Goal: Task Accomplishment & Management: Manage account settings

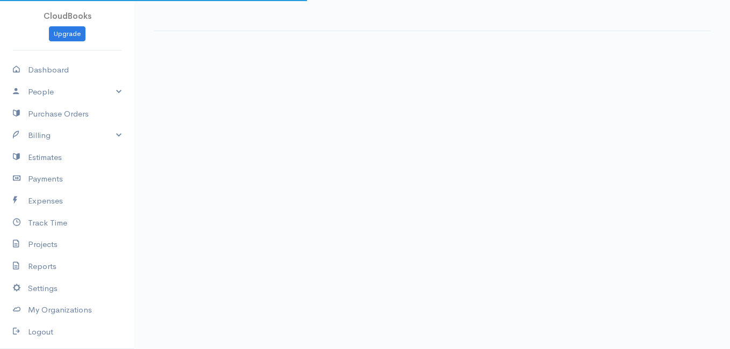
select select "thistoyear"
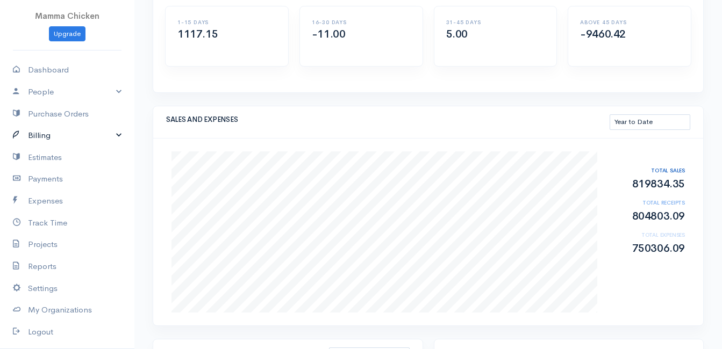
click at [63, 135] on link "Billing" at bounding box center [67, 136] width 134 height 22
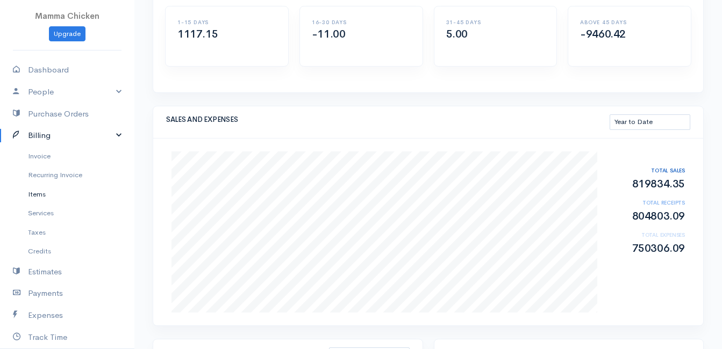
click at [51, 191] on link "Items" at bounding box center [67, 194] width 134 height 19
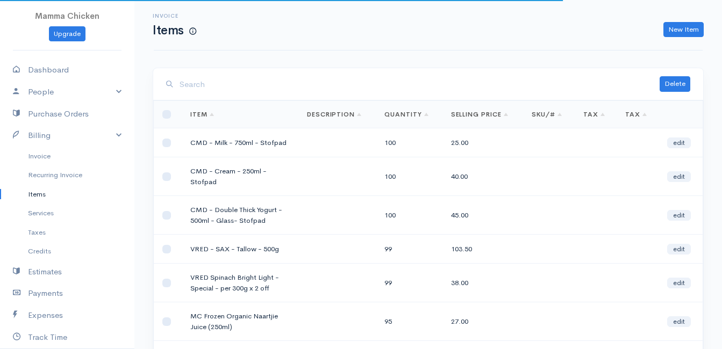
click at [252, 85] on input "search" at bounding box center [420, 85] width 480 height 22
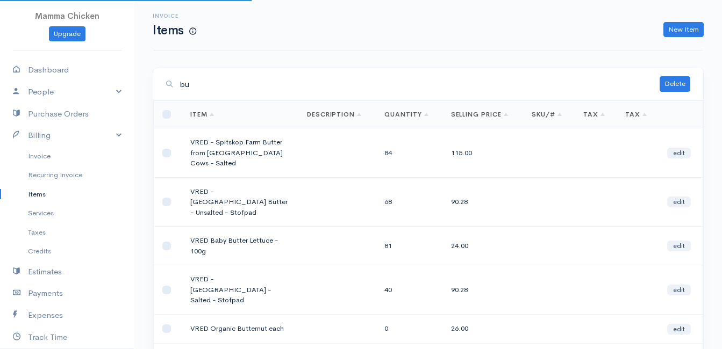
type input "b"
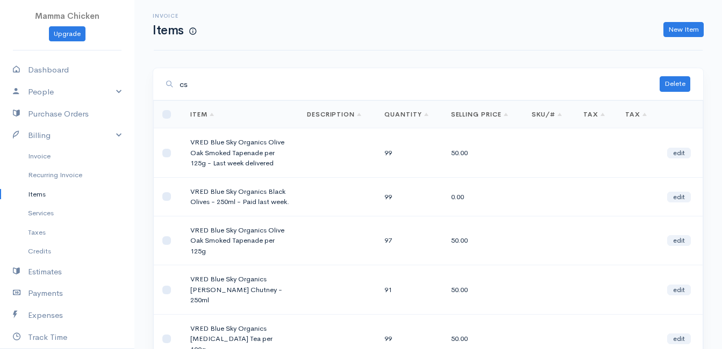
type input "c"
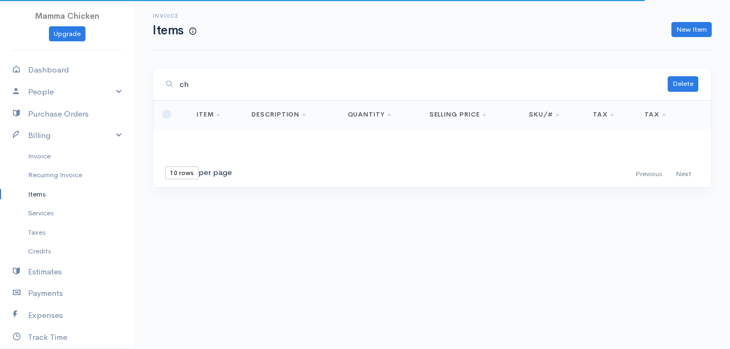
type input "c"
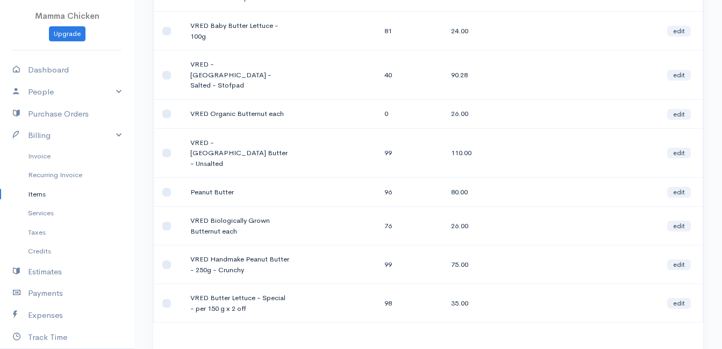
scroll to position [246, 0]
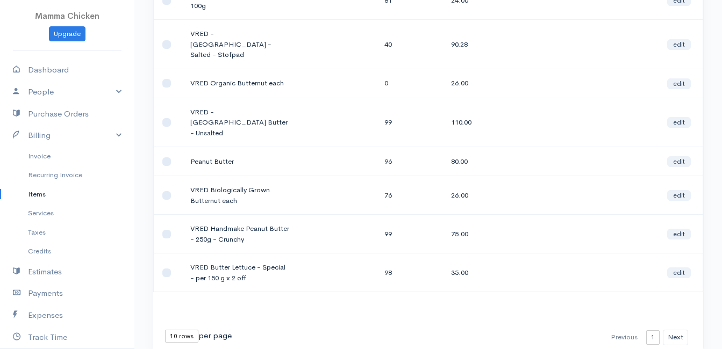
type input "butter"
click at [169, 330] on select "10 rows 25 rows 50 rows" at bounding box center [181, 336] width 33 height 13
select select "50"
click at [165, 330] on select "10 rows 25 rows 50 rows" at bounding box center [181, 336] width 33 height 13
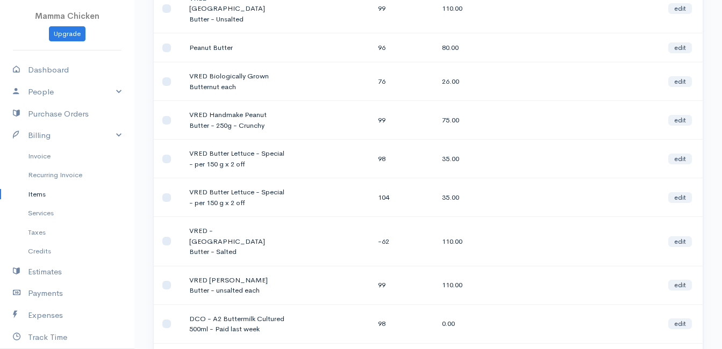
scroll to position [413, 0]
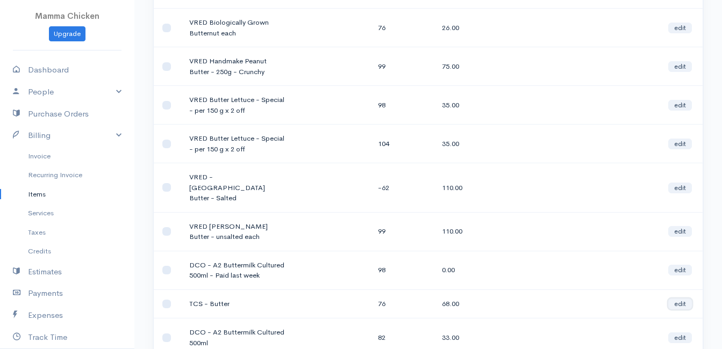
click at [683, 299] on link "edit" at bounding box center [680, 304] width 24 height 11
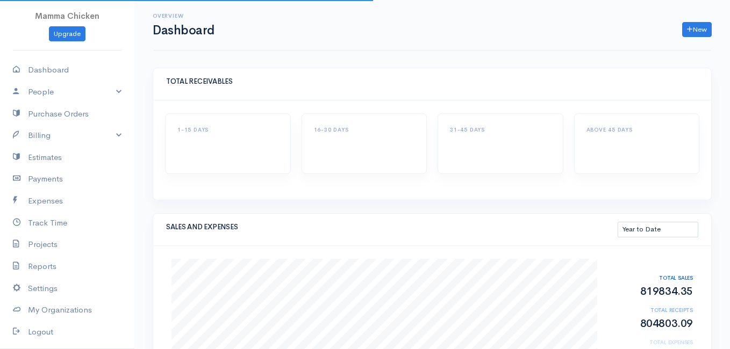
select select "thistoyear"
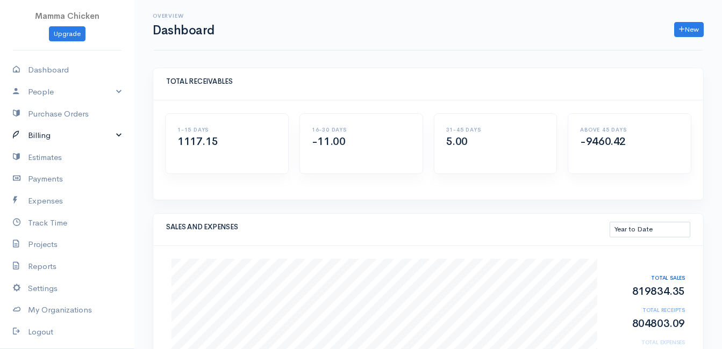
click at [45, 134] on link "Billing" at bounding box center [67, 136] width 134 height 22
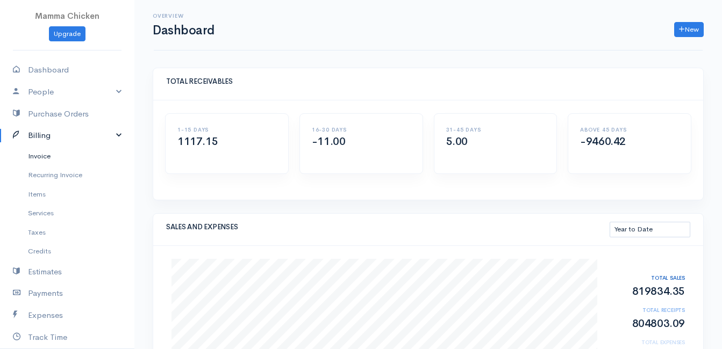
click at [52, 153] on link "Invoice" at bounding box center [67, 156] width 134 height 19
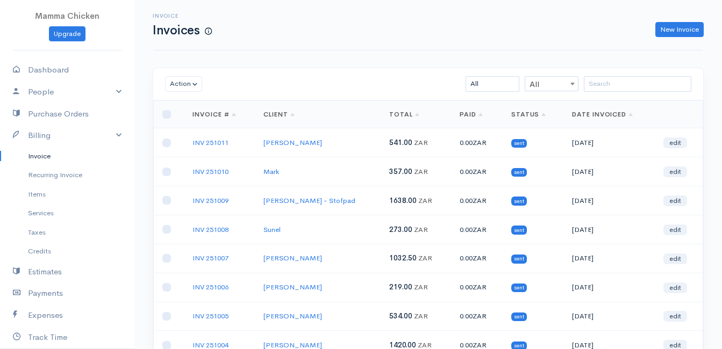
scroll to position [168, 0]
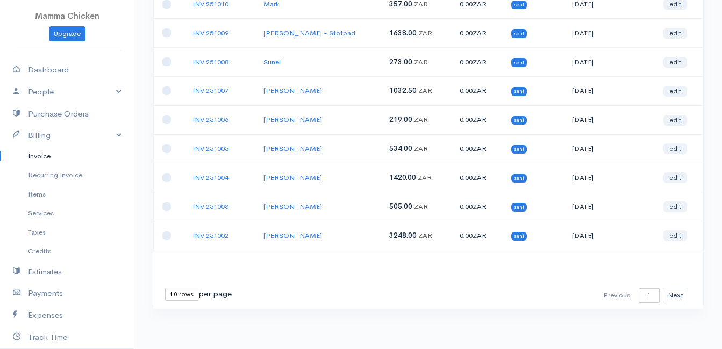
click at [184, 296] on select "10 rows 25 rows 50 rows" at bounding box center [181, 294] width 33 height 13
select select "25"
click at [165, 288] on select "10 rows 25 rows 50 rows" at bounding box center [181, 294] width 33 height 13
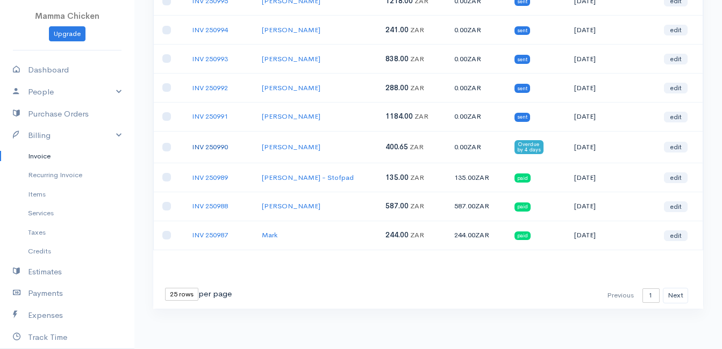
click at [224, 146] on link "INV 250990" at bounding box center [210, 146] width 36 height 9
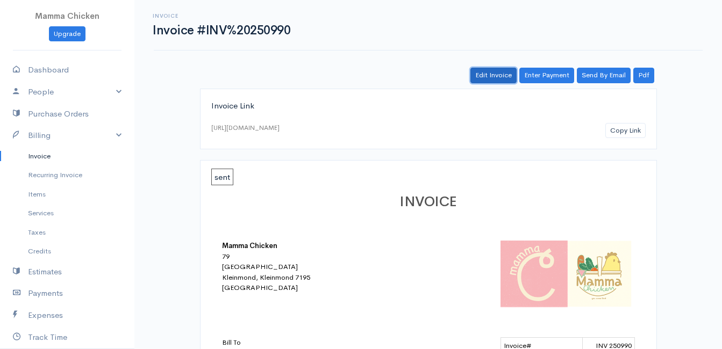
click at [485, 73] on link "Edit Invoice" at bounding box center [493, 76] width 46 height 16
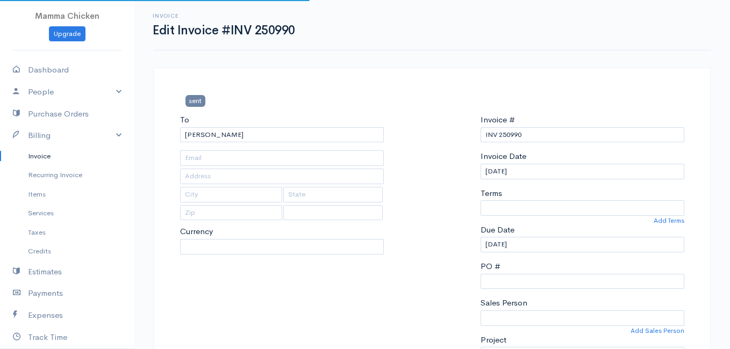
type input "4502 Ixia Rood"
type input "Bettys Bay"
type input "7195"
select select
select select "South Africa"
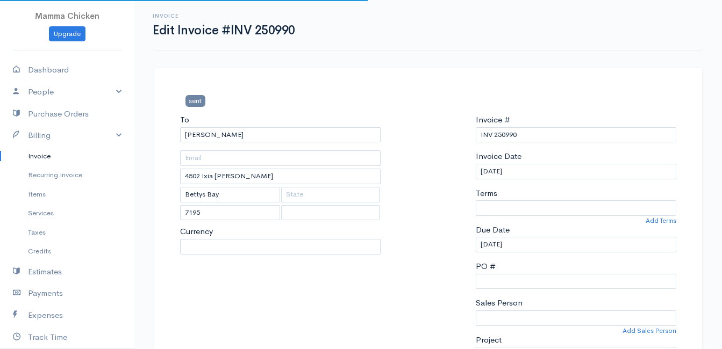
select select "ZAR"
select select "0"
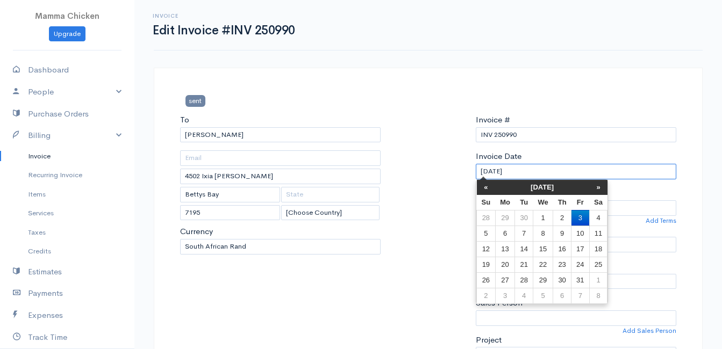
click at [535, 168] on input "03/10/2025" at bounding box center [576, 172] width 200 height 16
click at [527, 234] on td "7" at bounding box center [524, 234] width 18 height 16
type input "07/10/2025"
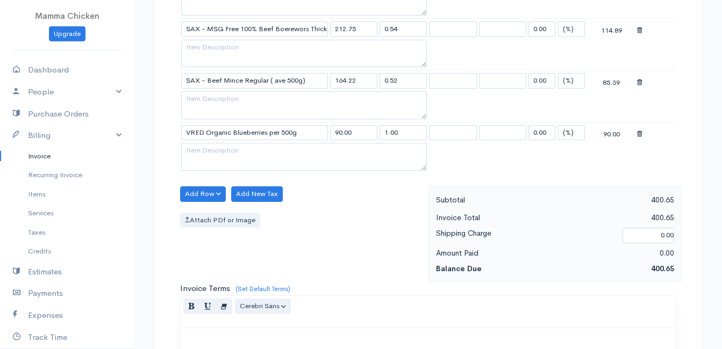
scroll to position [322, 0]
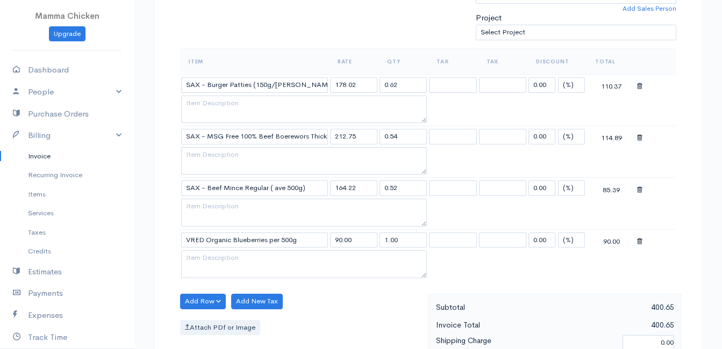
click at [640, 242] on icon at bounding box center [639, 242] width 5 height 8
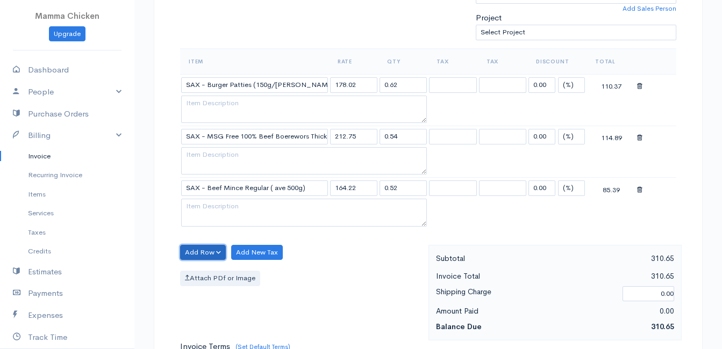
click at [200, 252] on button "Add Row" at bounding box center [203, 253] width 46 height 16
click at [199, 275] on link "Add Item Row" at bounding box center [223, 275] width 85 height 19
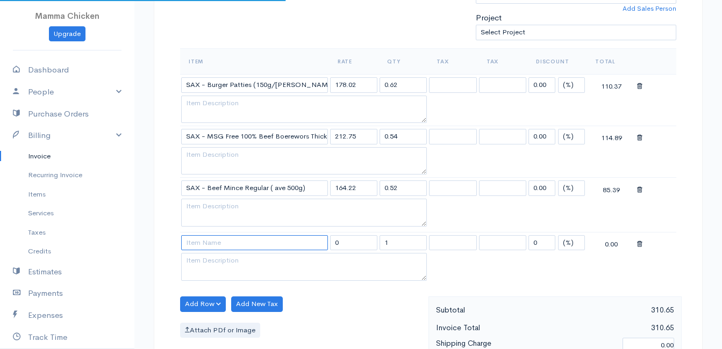
click at [205, 247] on input at bounding box center [254, 243] width 147 height 16
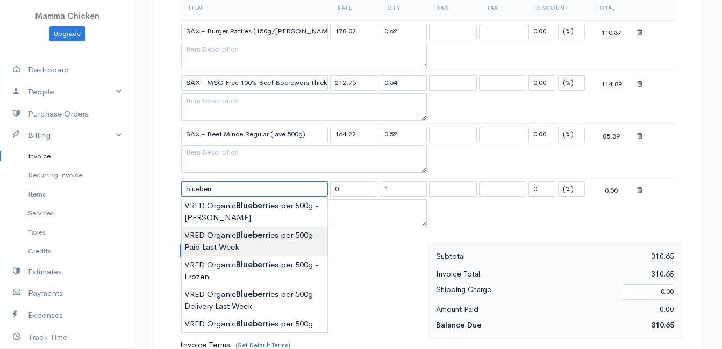
scroll to position [430, 0]
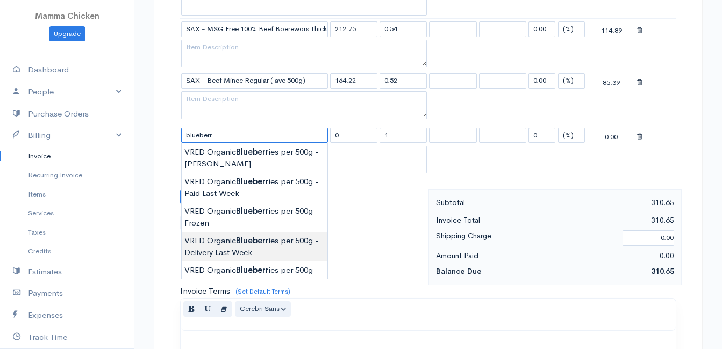
type input "VRED Organic Blueberries per 500g - Delivery Last Week"
type input "90.00"
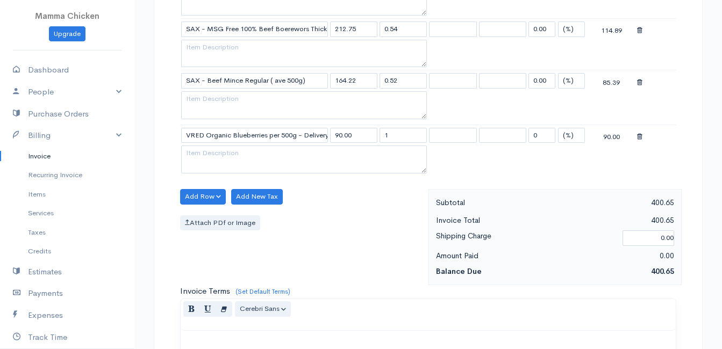
click at [248, 249] on body "Mamma Chicken Upgrade Dashboard People Clients Vendors Staff Users Purchase Ord…" at bounding box center [361, 113] width 722 height 1087
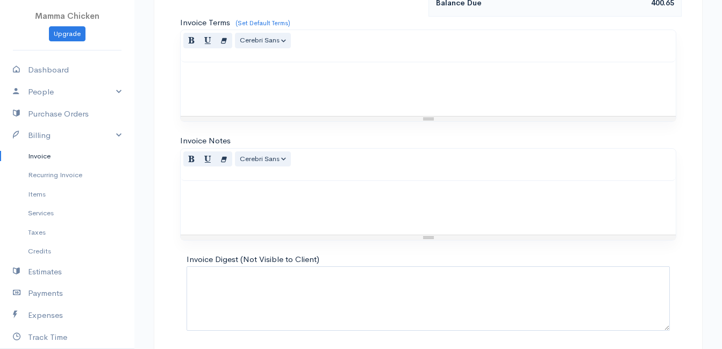
scroll to position [737, 0]
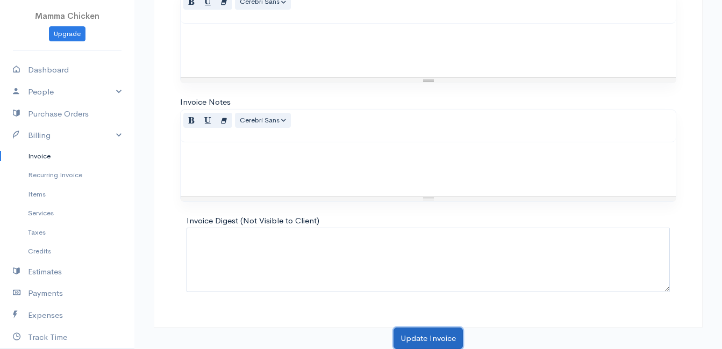
click at [416, 338] on button "Update Invoice" at bounding box center [427, 339] width 69 height 22
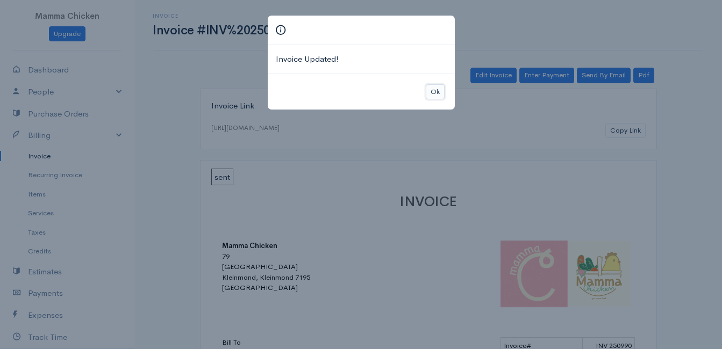
click at [435, 93] on button "Ok" at bounding box center [435, 92] width 19 height 16
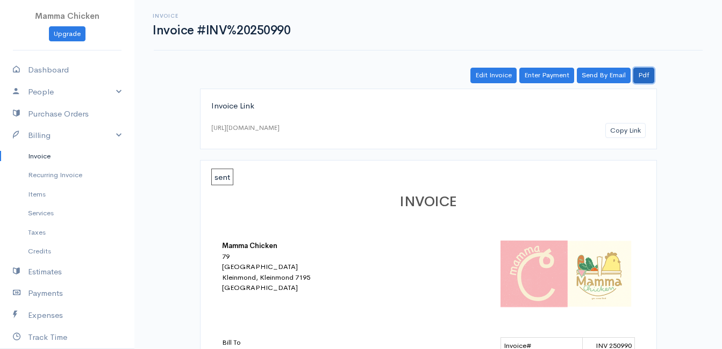
click at [647, 75] on link "Pdf" at bounding box center [643, 76] width 21 height 16
